Goal: Information Seeking & Learning: Learn about a topic

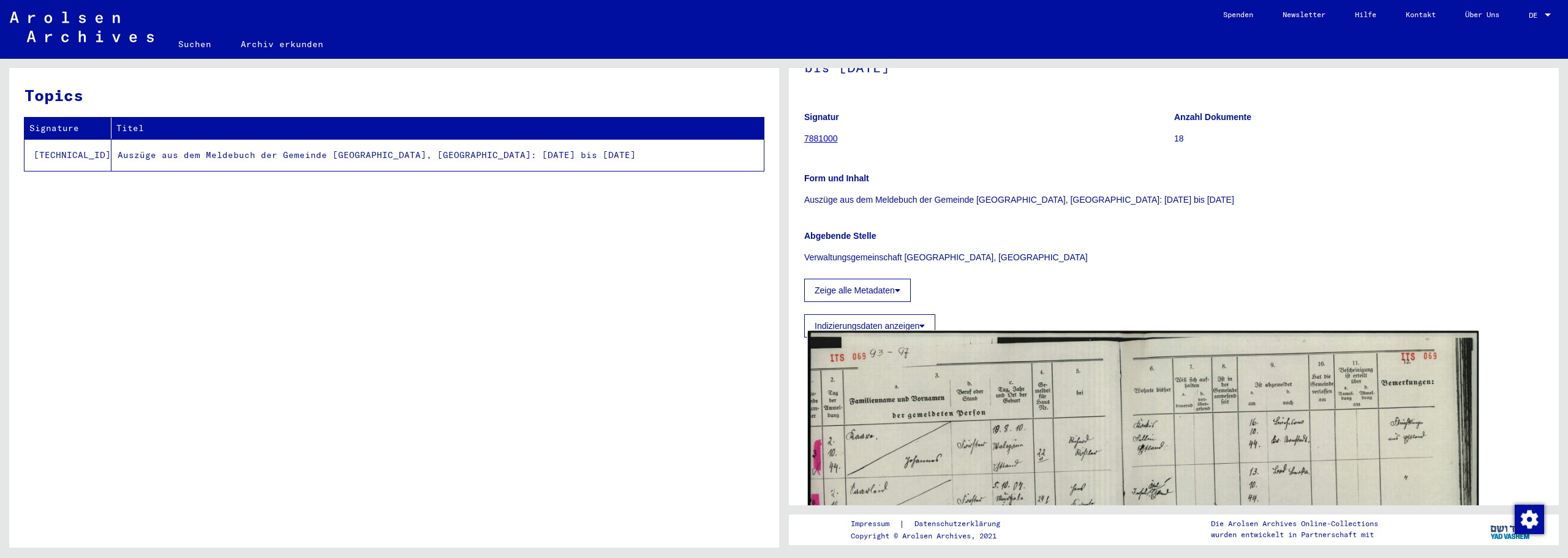
scroll to position [409, 0]
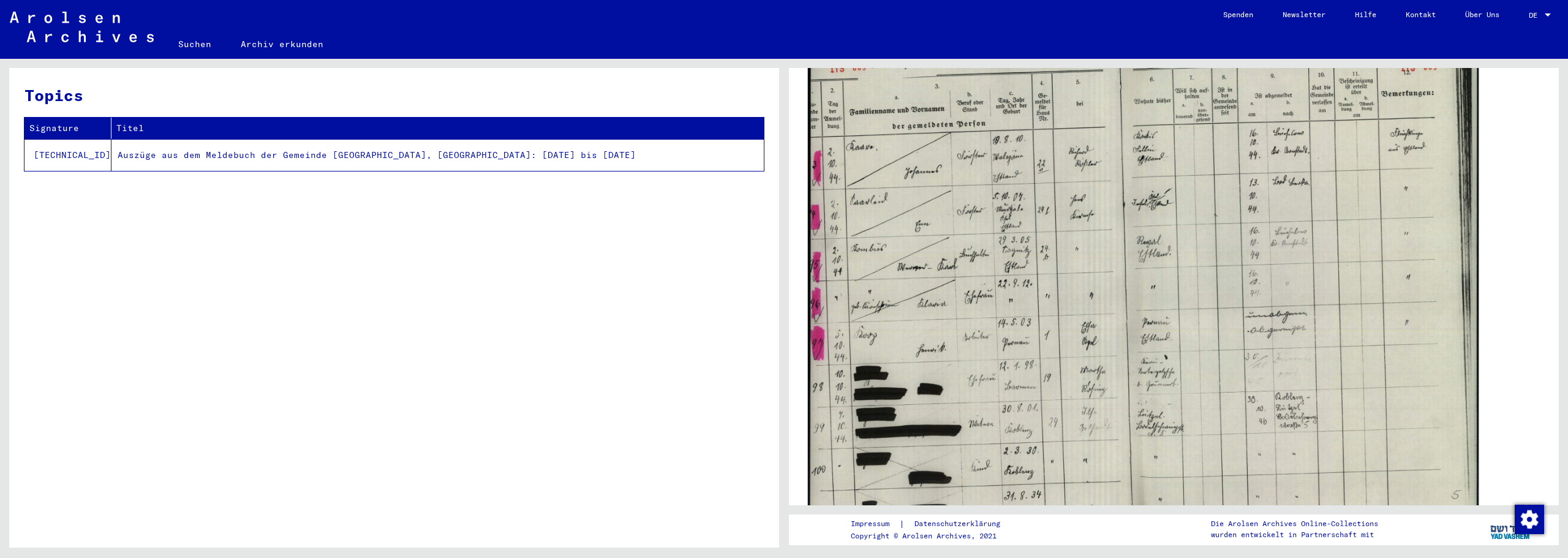
click at [955, 276] on img at bounding box center [1143, 278] width 671 height 473
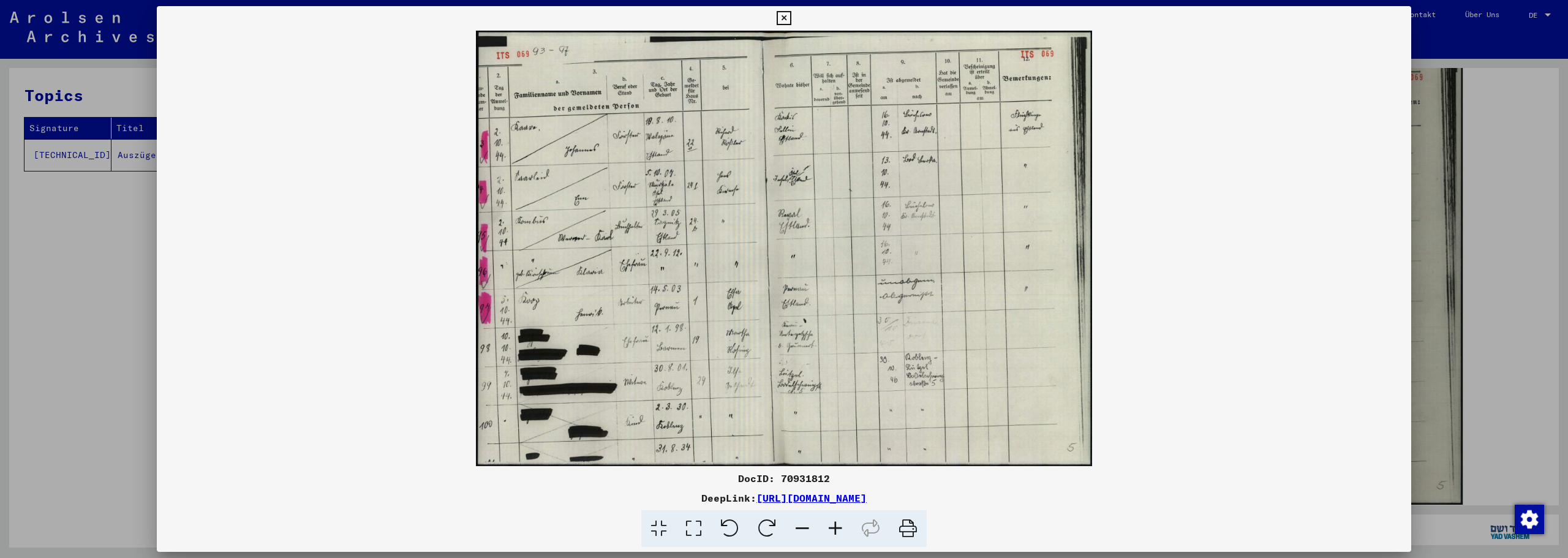
click at [837, 527] on icon at bounding box center [835, 528] width 33 height 37
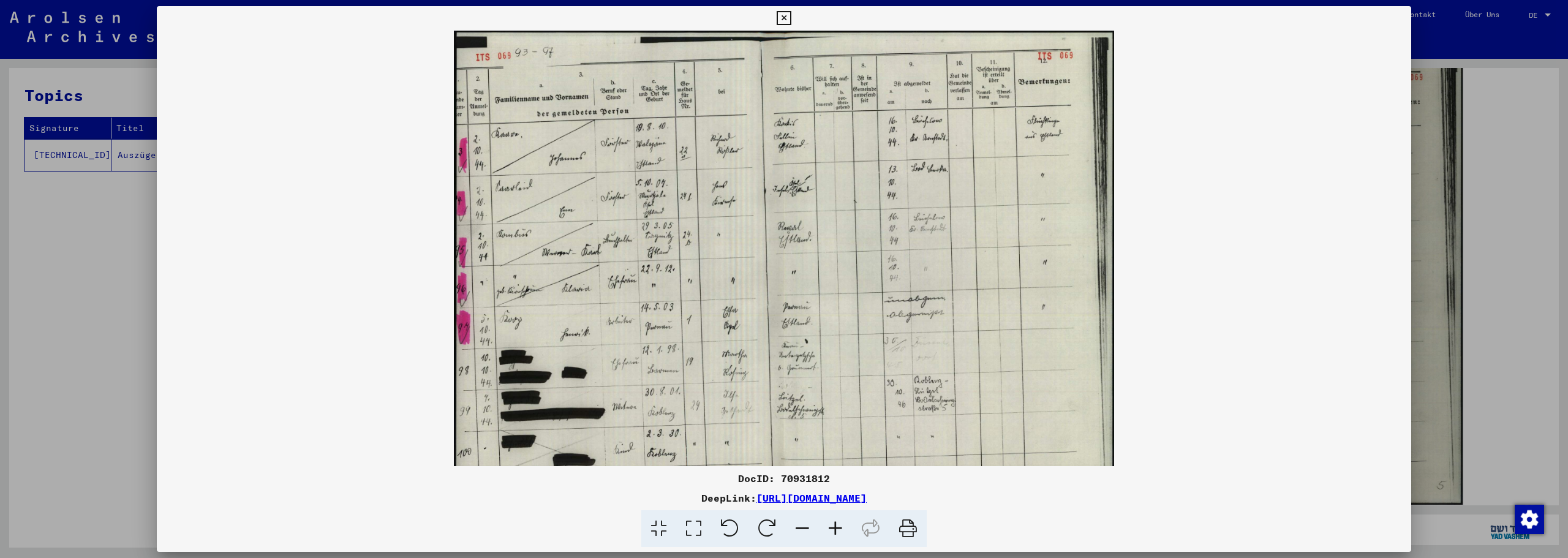
click at [837, 527] on icon at bounding box center [835, 528] width 33 height 37
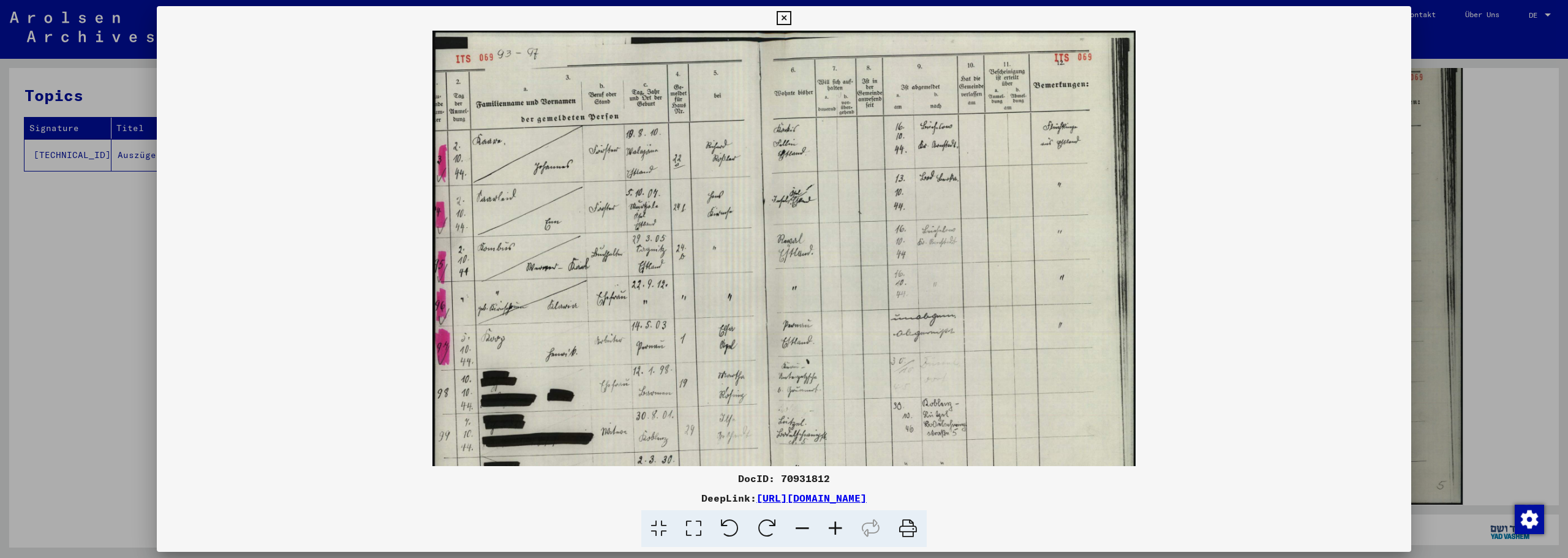
click at [834, 527] on icon at bounding box center [835, 528] width 33 height 37
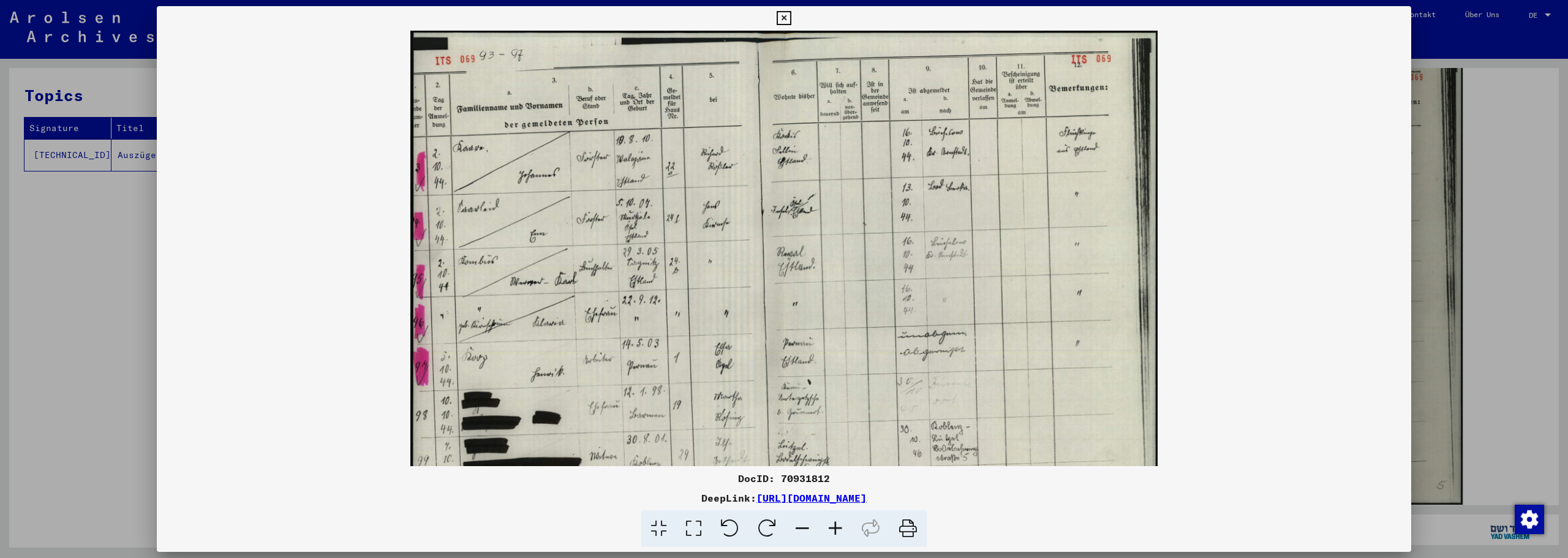
click at [834, 527] on icon at bounding box center [835, 528] width 33 height 37
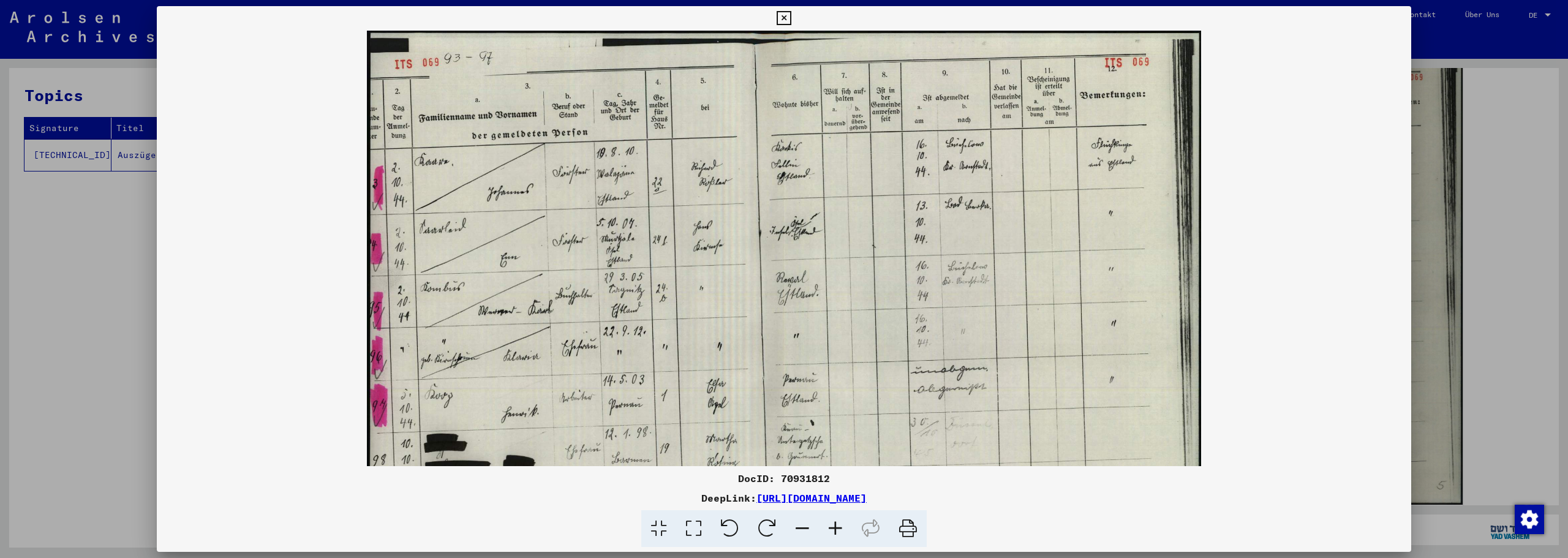
click at [834, 527] on icon at bounding box center [835, 528] width 33 height 37
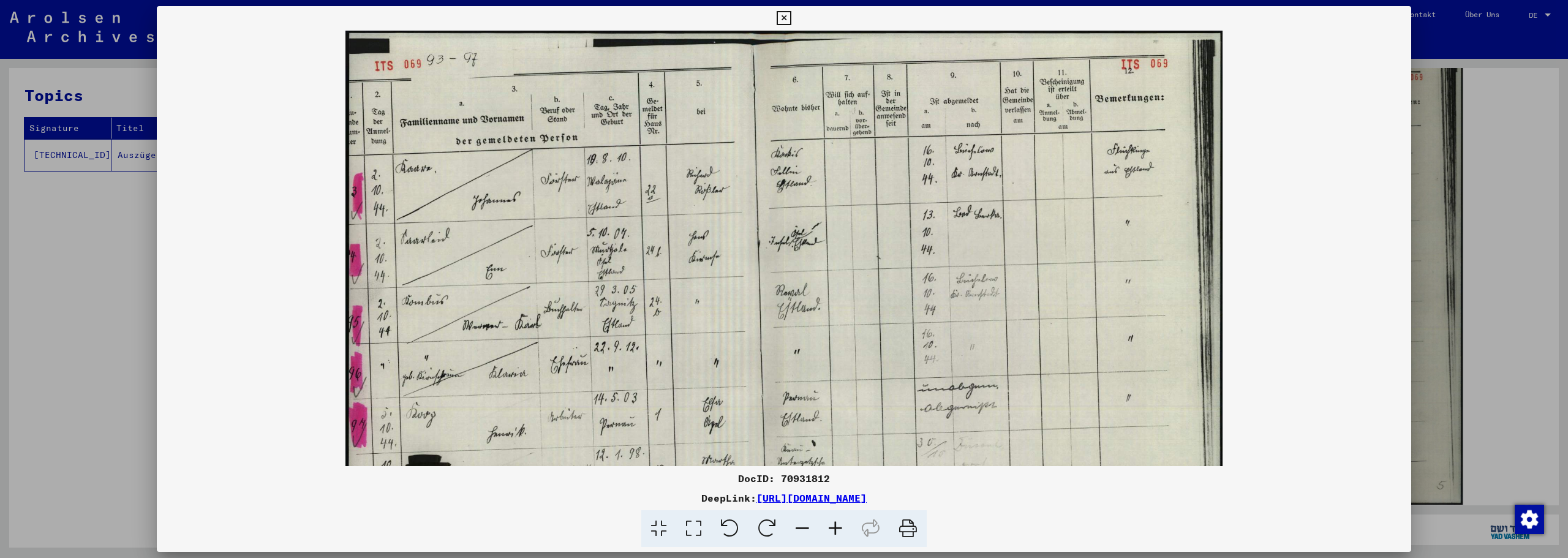
click at [834, 527] on icon at bounding box center [835, 528] width 33 height 37
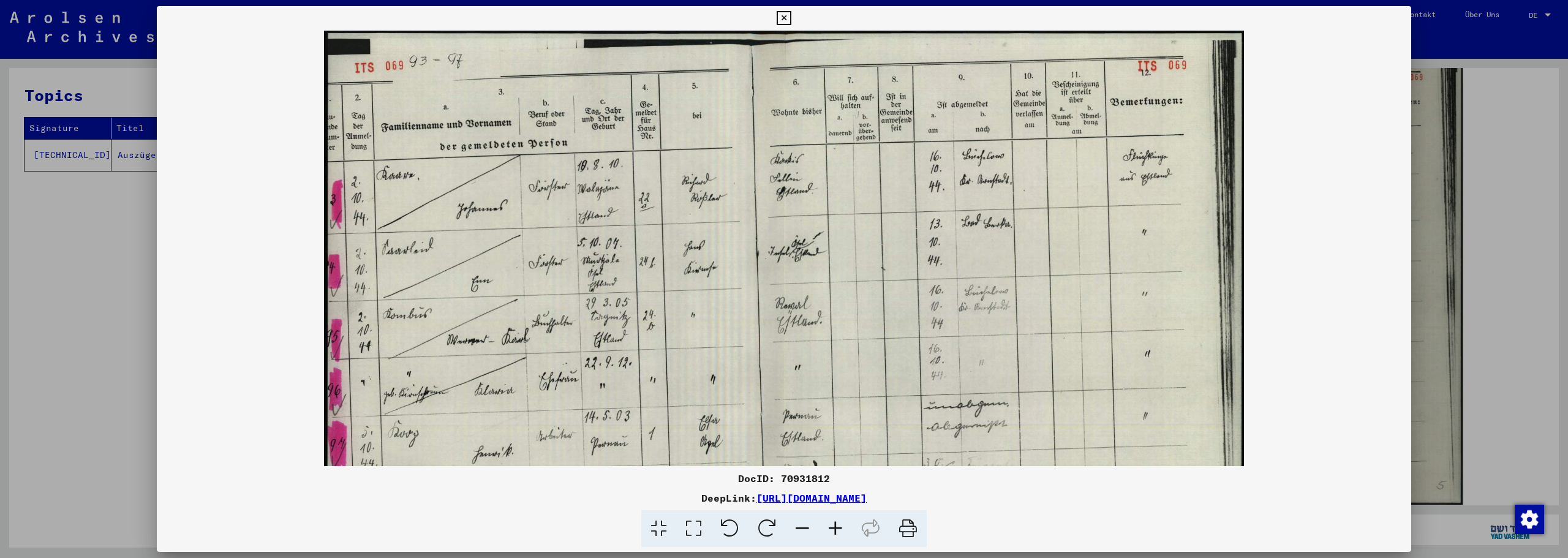
click at [834, 527] on icon at bounding box center [835, 528] width 33 height 37
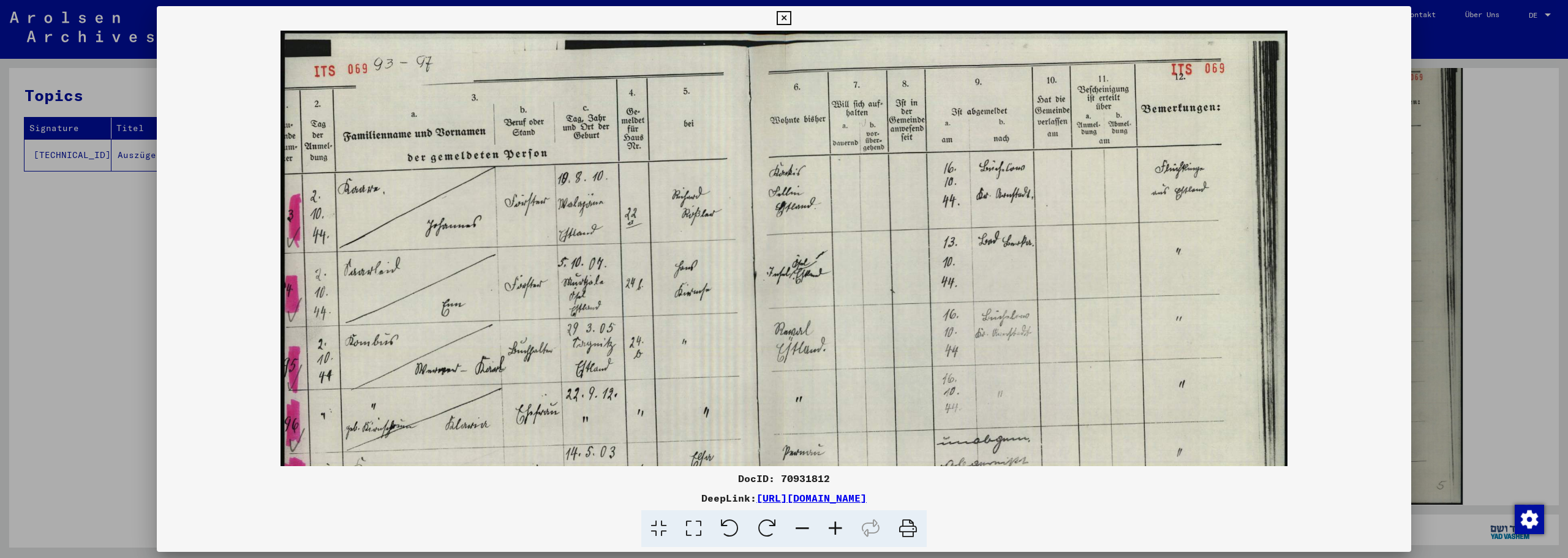
click at [834, 527] on icon at bounding box center [835, 528] width 33 height 37
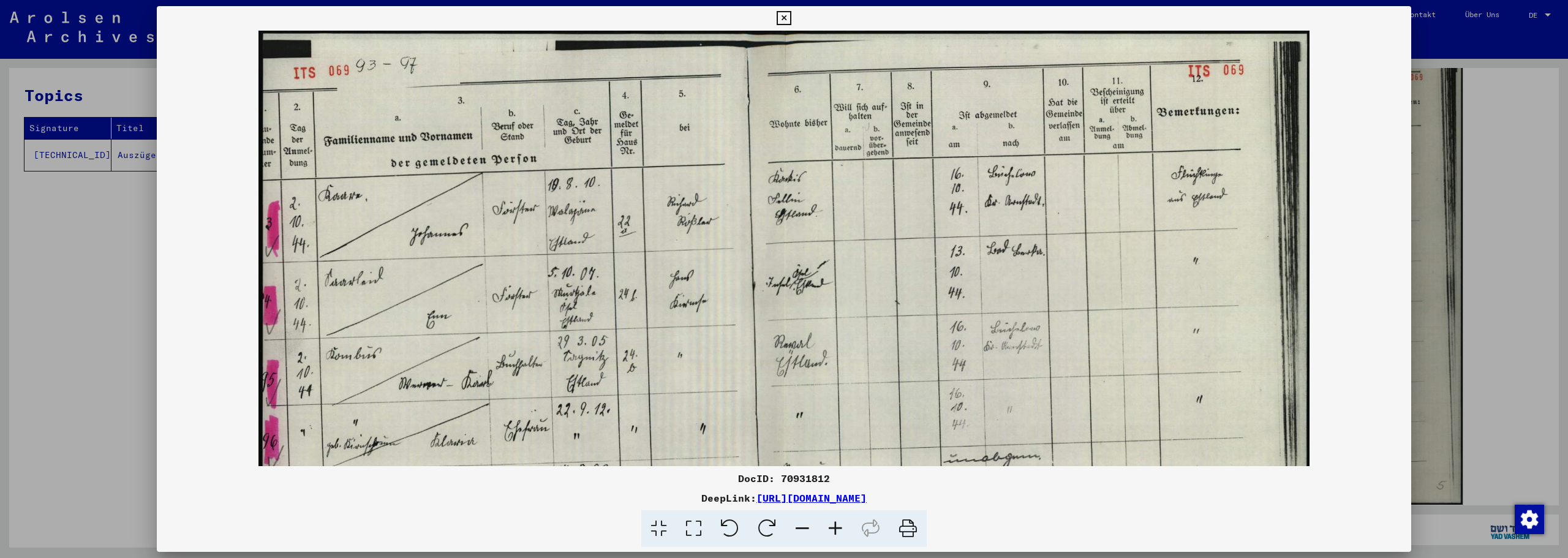
click at [833, 527] on icon at bounding box center [835, 528] width 33 height 37
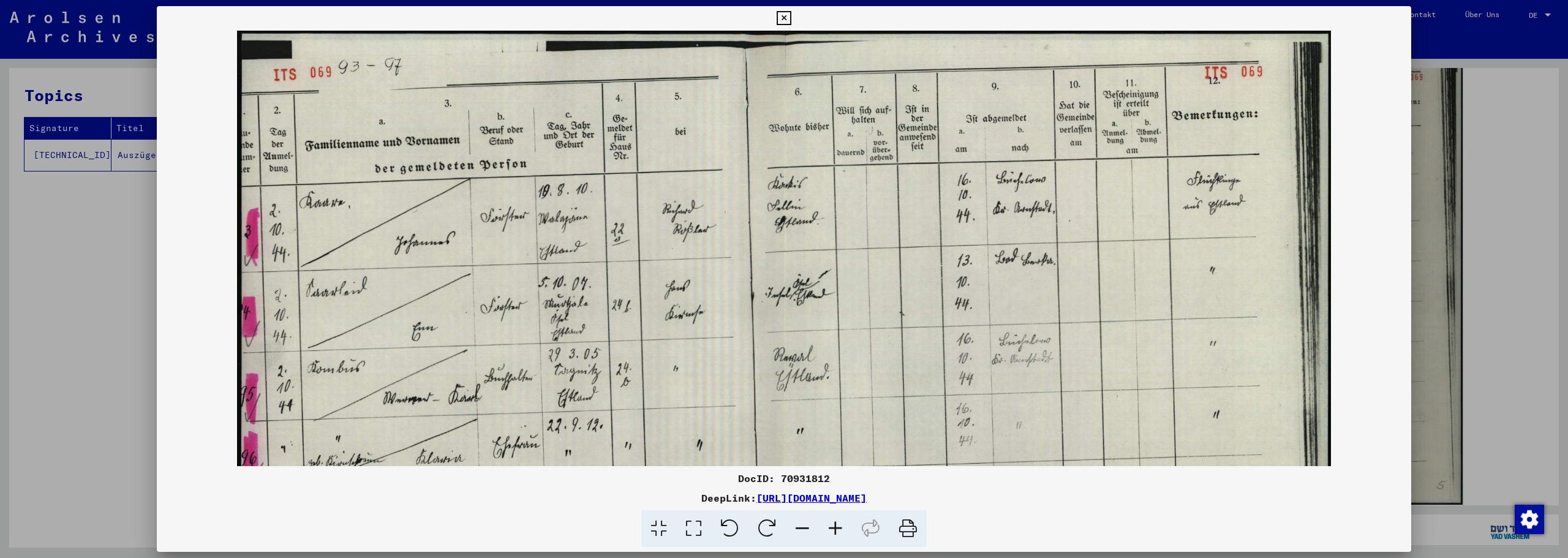
click at [833, 527] on icon at bounding box center [835, 528] width 33 height 37
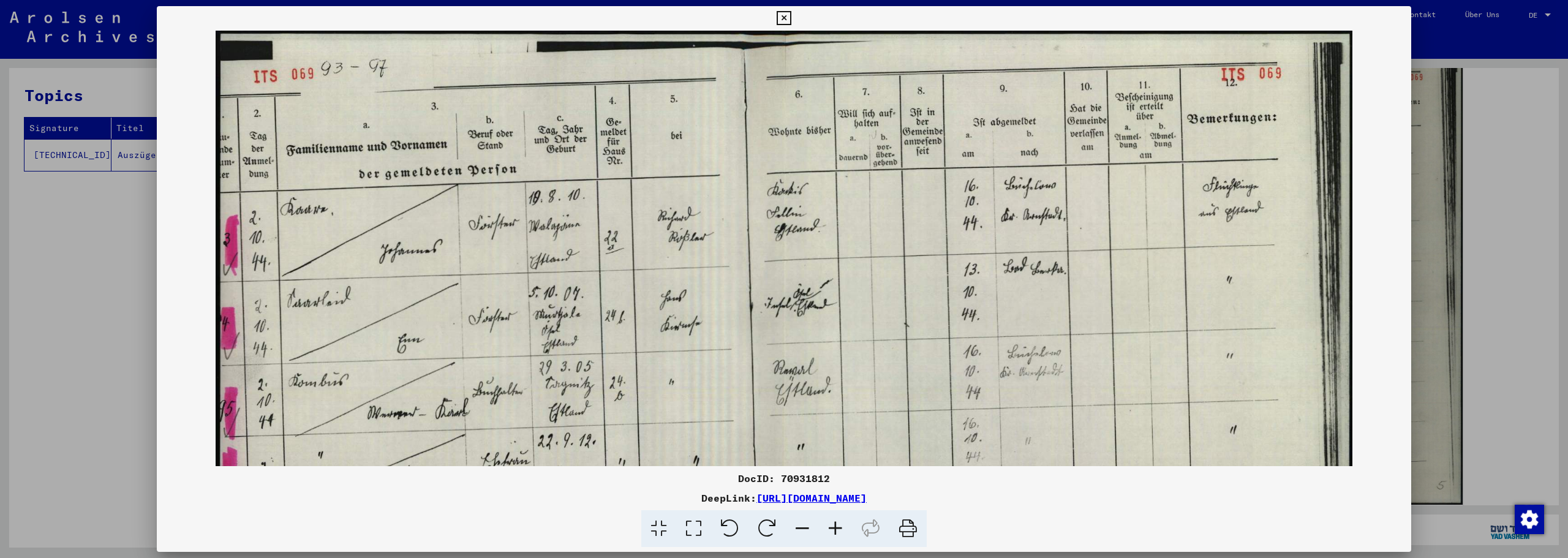
click at [833, 527] on icon at bounding box center [835, 528] width 33 height 37
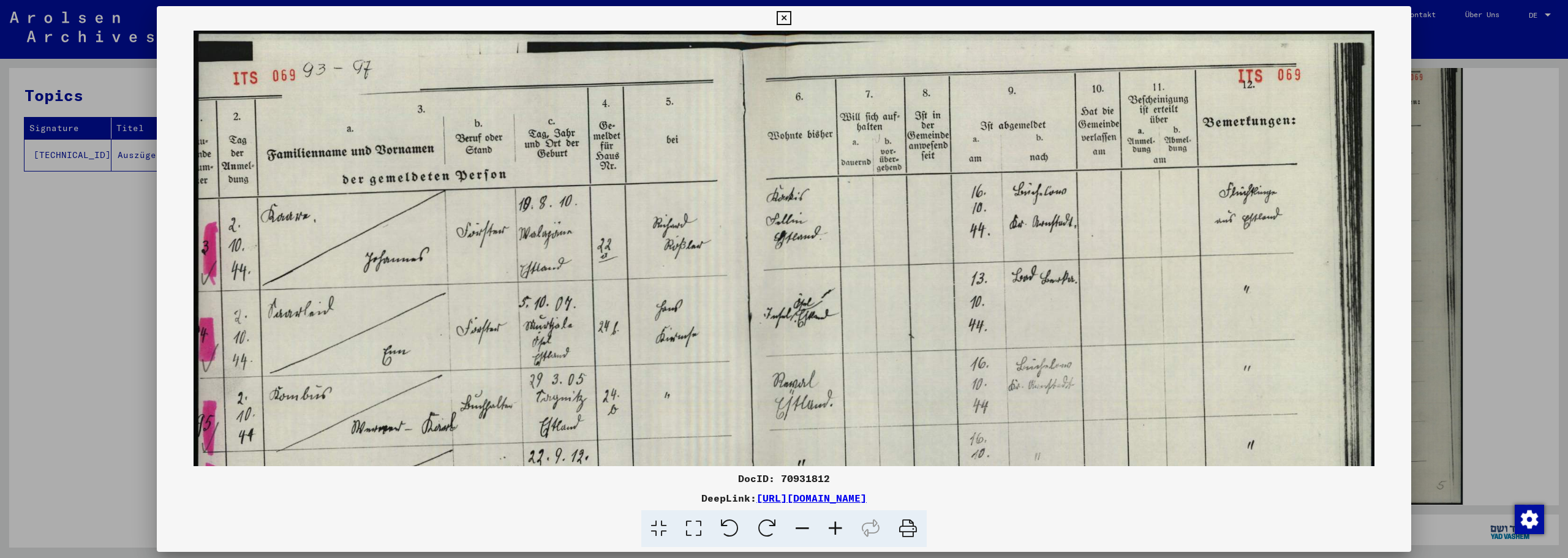
click at [833, 527] on icon at bounding box center [835, 528] width 33 height 37
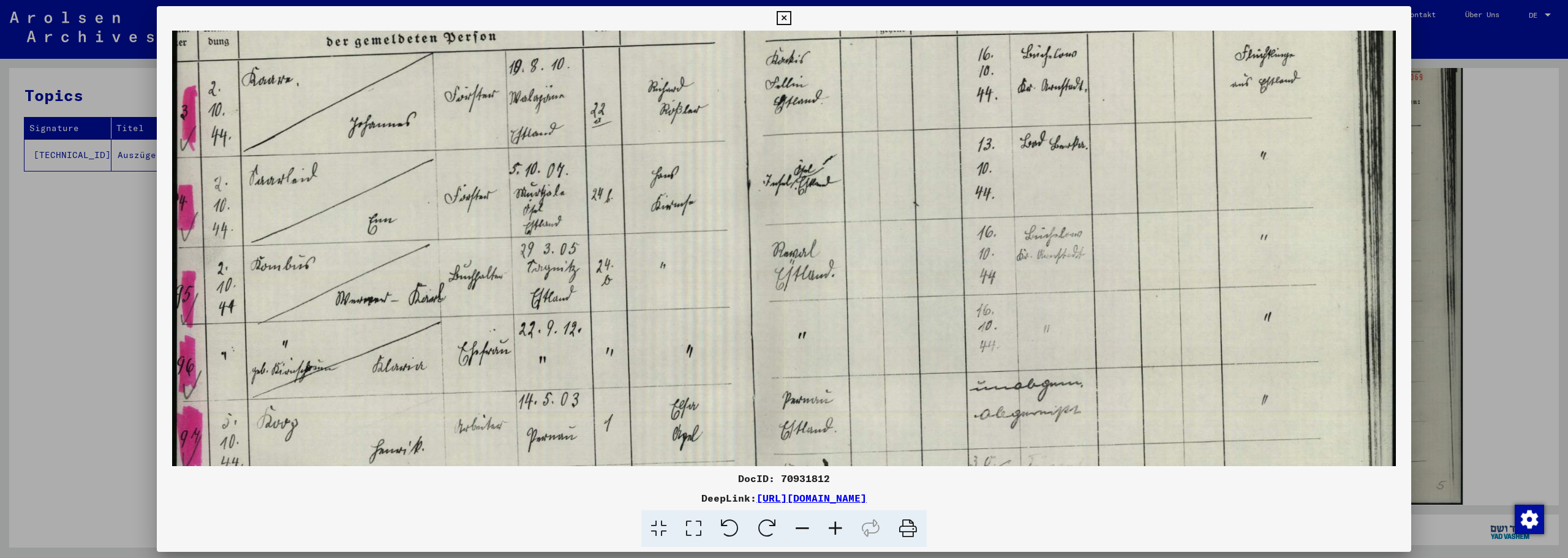
scroll to position [147, 0]
drag, startPoint x: 487, startPoint y: 366, endPoint x: 494, endPoint y: 235, distance: 131.2
click at [494, 235] on img at bounding box center [784, 316] width 1224 height 864
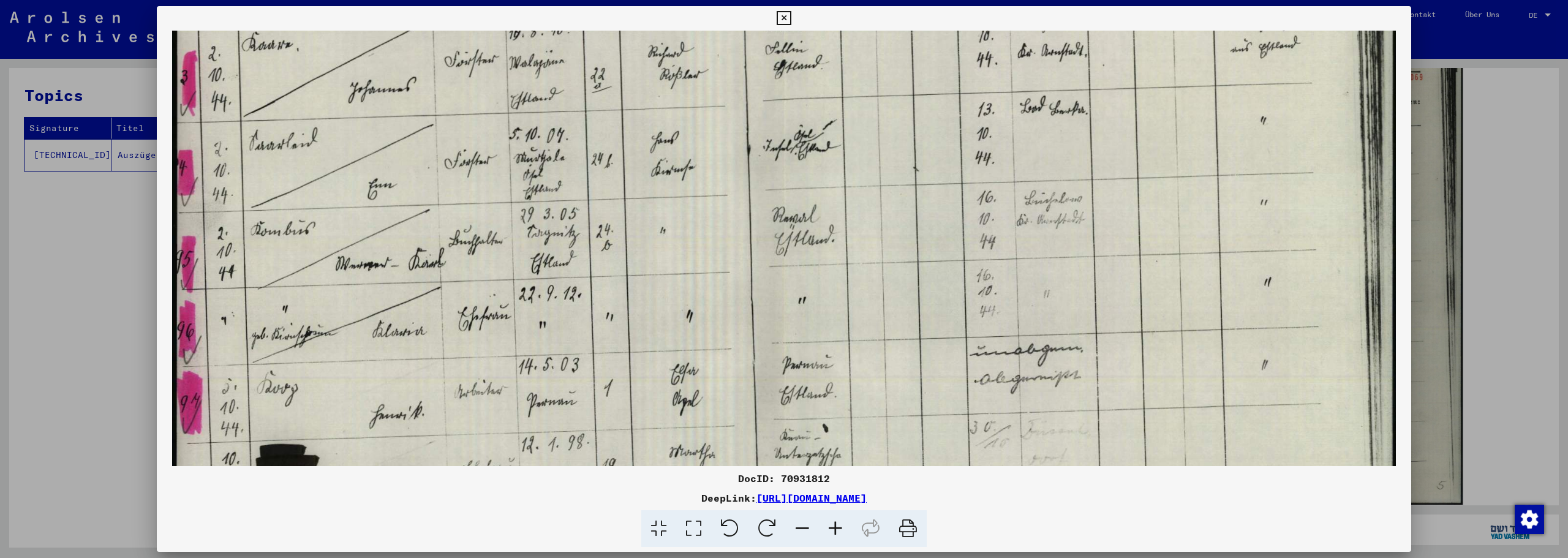
scroll to position [181, 0]
drag, startPoint x: 485, startPoint y: 328, endPoint x: 491, endPoint y: 300, distance: 28.6
click at [491, 300] on img at bounding box center [784, 282] width 1224 height 864
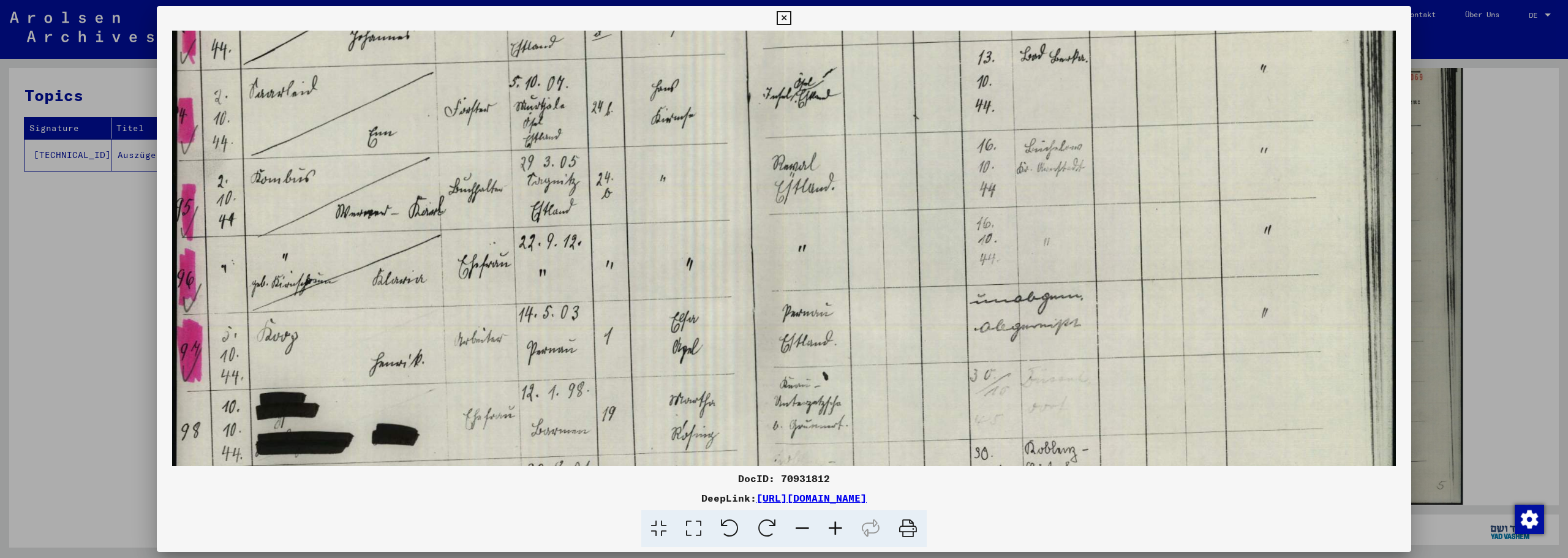
scroll to position [232, 0]
drag, startPoint x: 371, startPoint y: 321, endPoint x: 379, endPoint y: 270, distance: 51.6
click at [379, 270] on img at bounding box center [784, 230] width 1224 height 864
